Goal: Communication & Community: Answer question/provide support

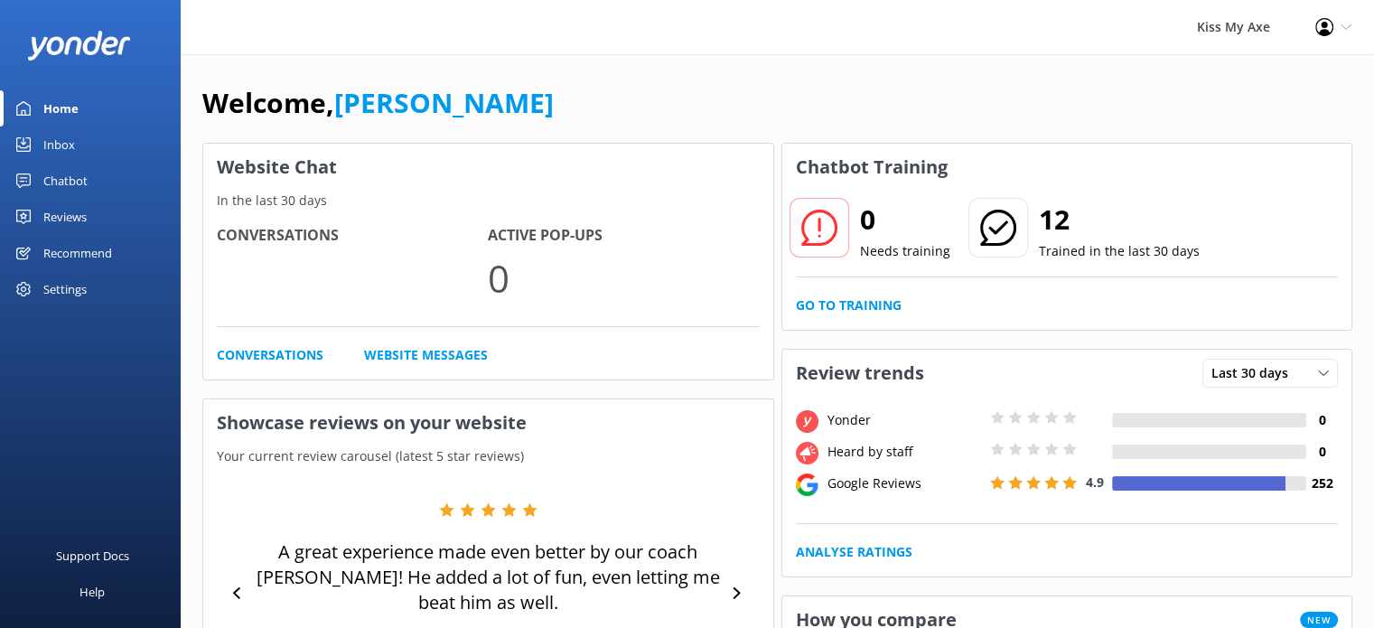
click at [80, 151] on link "Inbox" at bounding box center [90, 144] width 181 height 36
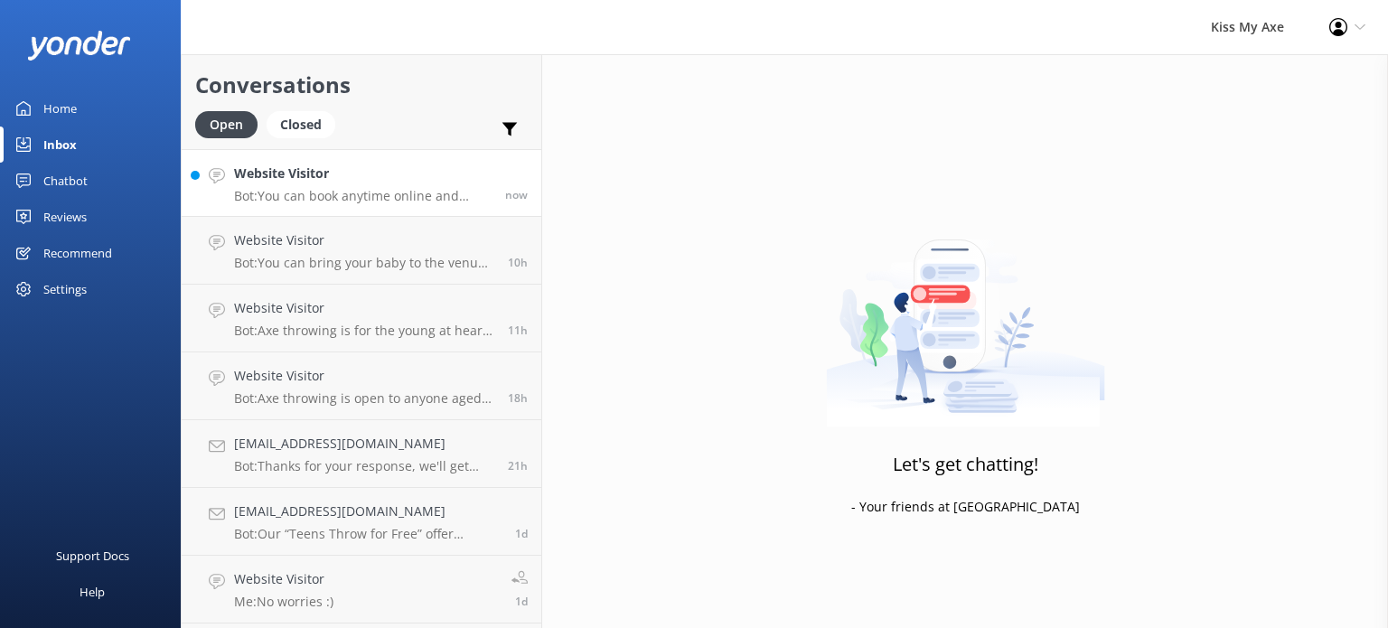
click at [304, 193] on p "Bot: You can book anytime online and check live availability! Just head over to…" at bounding box center [362, 196] width 257 height 16
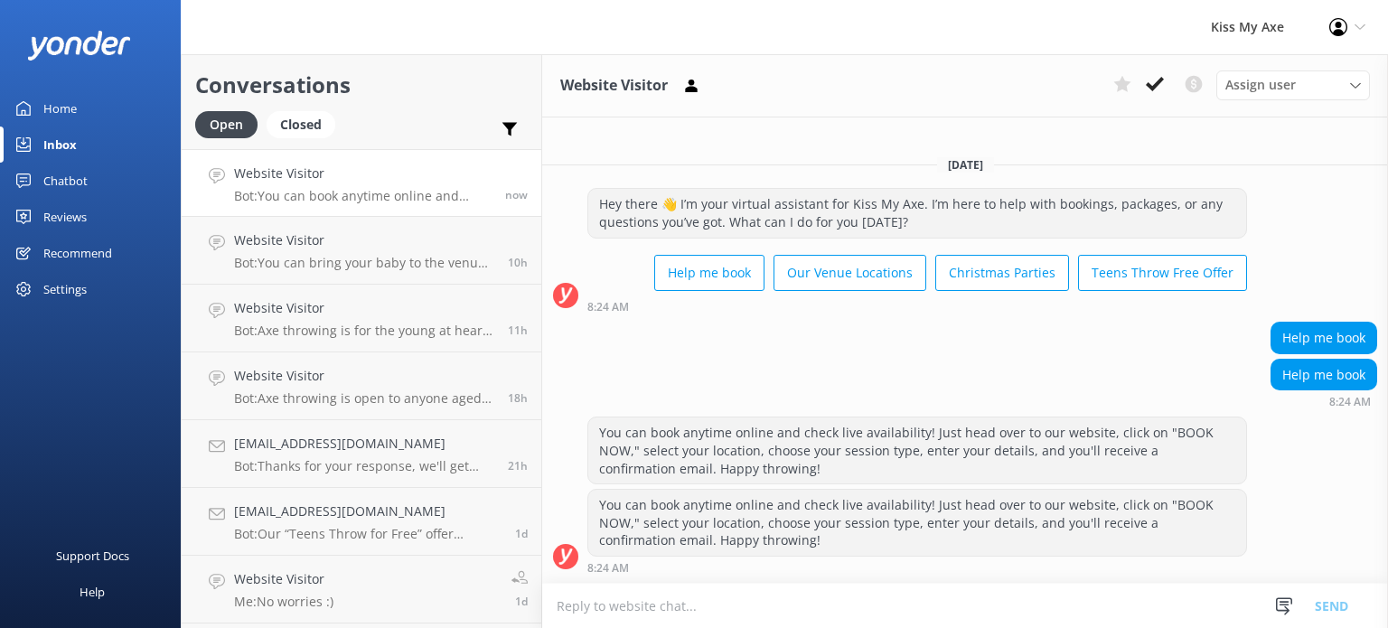
click at [773, 606] on textarea at bounding box center [965, 606] width 846 height 44
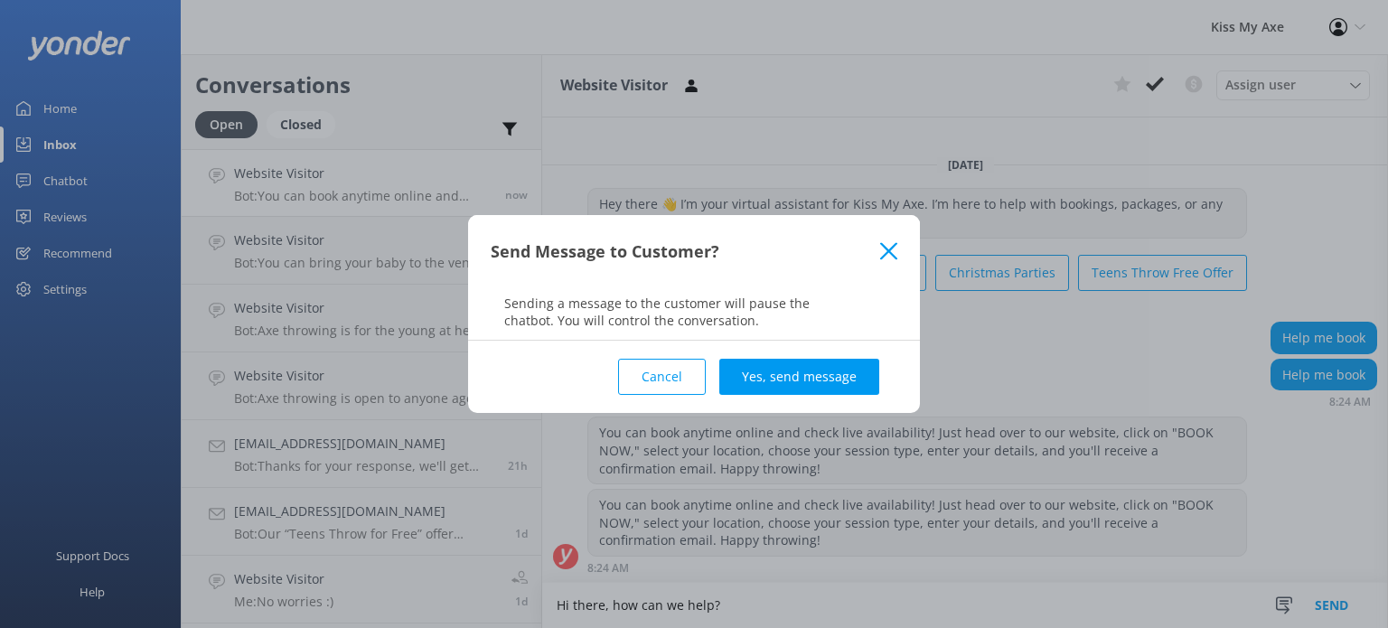
type textarea "Hi there, how can we help?"
click at [806, 354] on div "Cancel Yes, send message" at bounding box center [694, 377] width 407 height 72
click at [803, 359] on button "Yes, send message" at bounding box center [799, 377] width 160 height 36
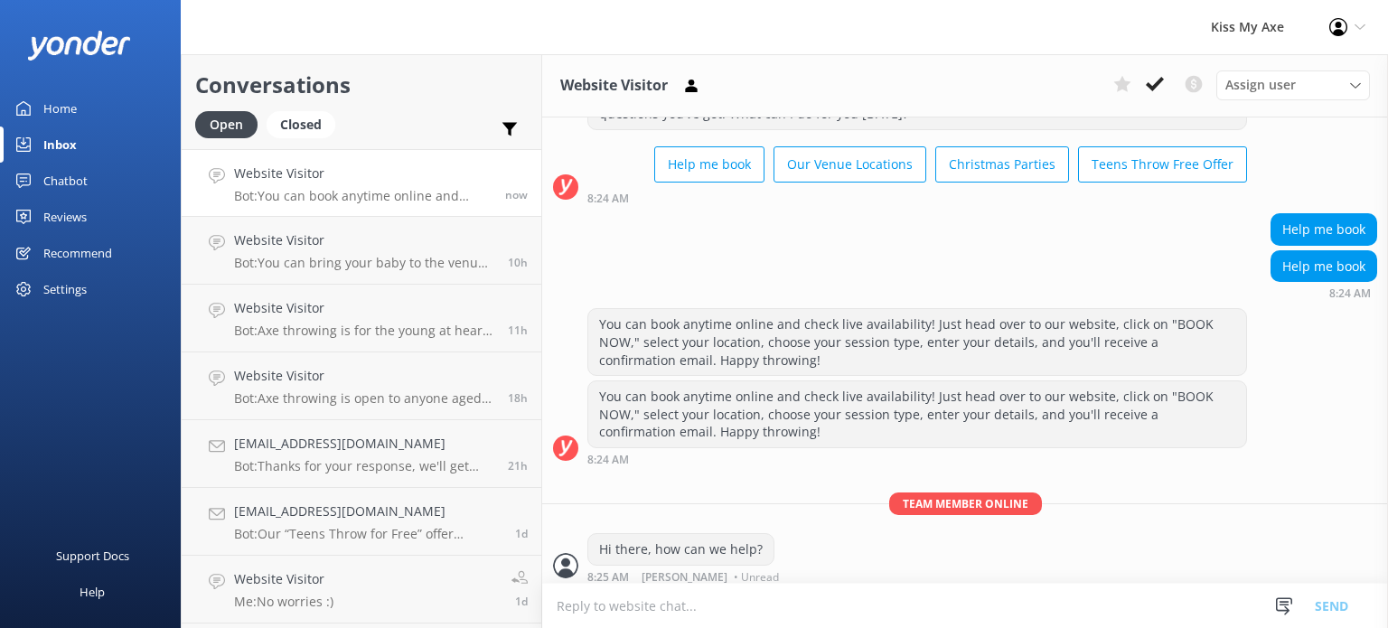
scroll to position [90, 0]
